Goal: Check status: Check status

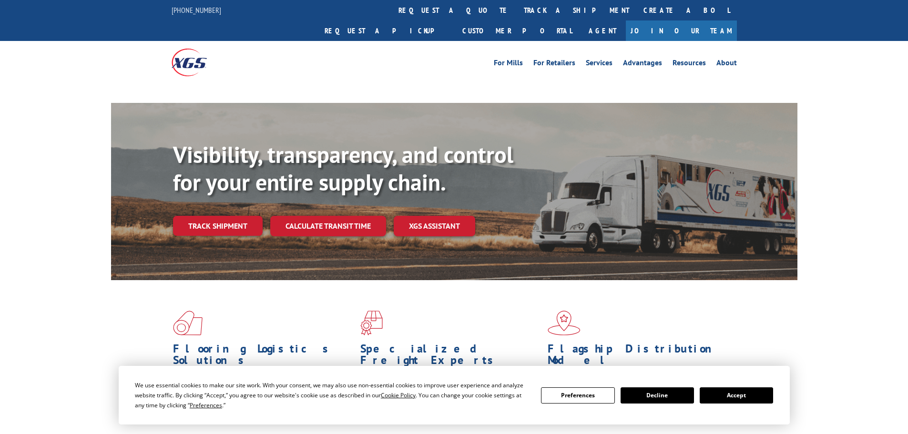
click at [754, 397] on button "Accept" at bounding box center [735, 395] width 73 height 16
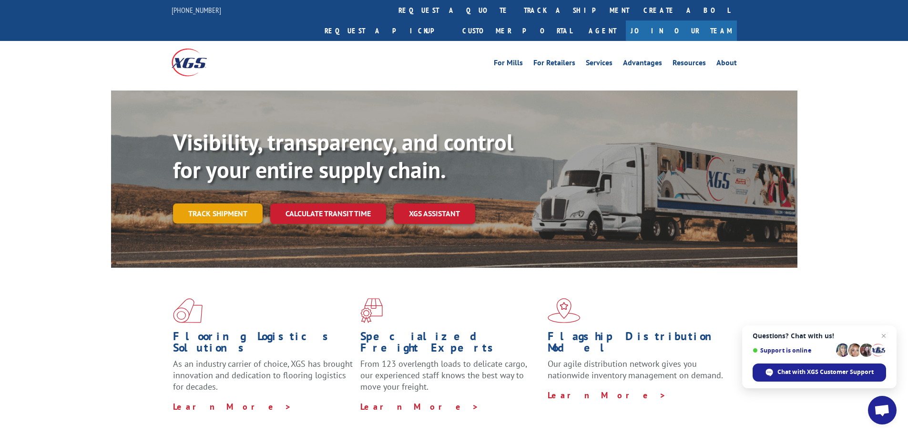
click at [214, 203] on link "Track shipment" at bounding box center [218, 213] width 90 height 20
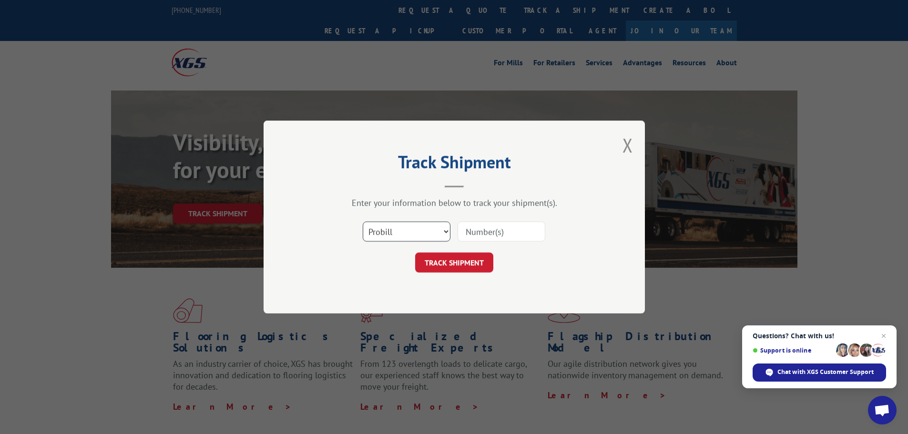
click at [415, 231] on select "Select category... Probill BOL PO" at bounding box center [407, 232] width 88 height 20
select select "po"
click at [363, 222] on select "Select category... Probill BOL PO" at bounding box center [407, 232] width 88 height 20
click at [490, 231] on input at bounding box center [501, 232] width 88 height 20
paste input "46509948"
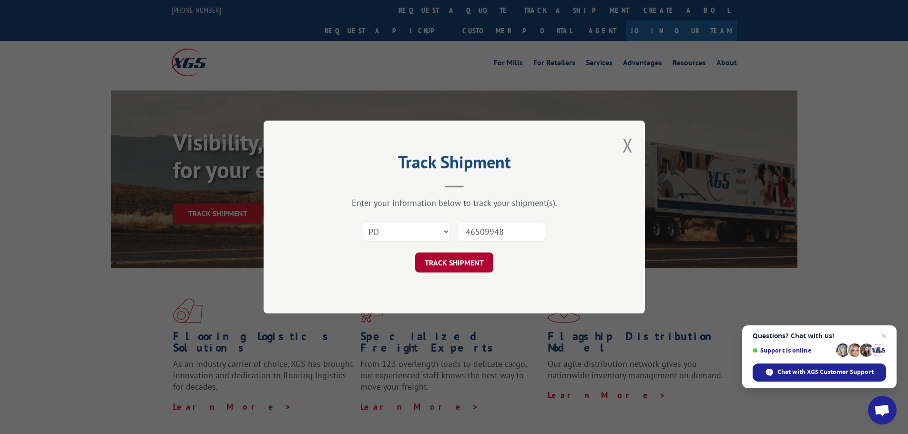
type input "46509948"
click at [463, 260] on button "TRACK SHIPMENT" at bounding box center [454, 263] width 78 height 20
